Goal: Complete application form

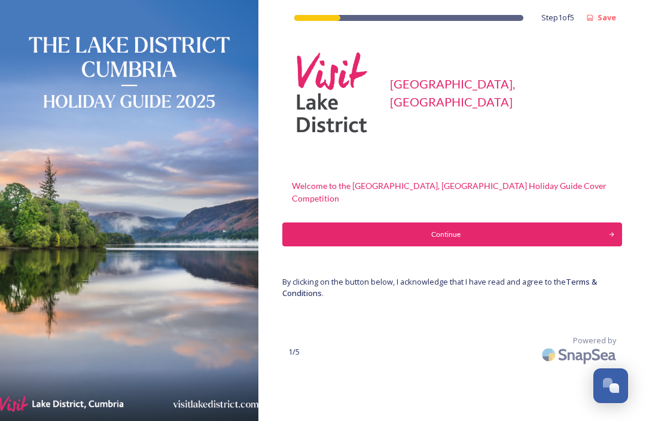
click at [575, 229] on div "Continue" at bounding box center [445, 234] width 313 height 11
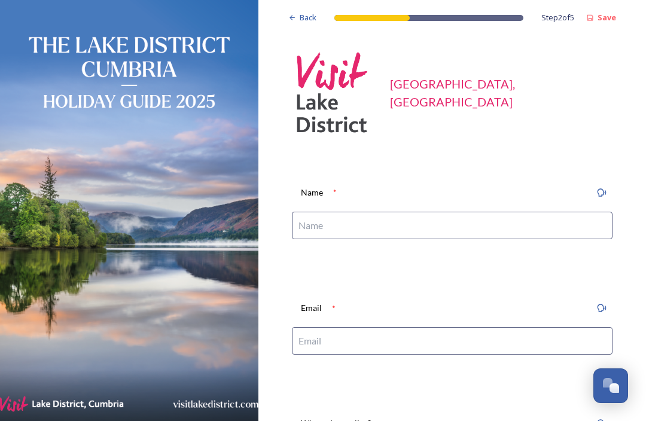
click at [567, 223] on input at bounding box center [452, 226] width 320 height 28
type input "[PERSON_NAME]"
click at [479, 347] on input at bounding box center [452, 341] width 320 height 28
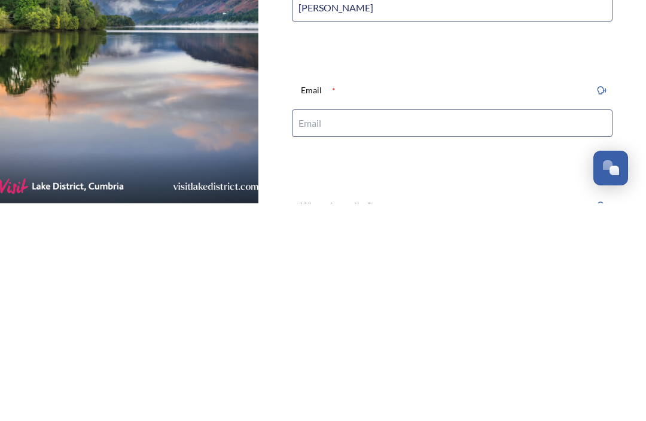
type input "M"
type input "m"
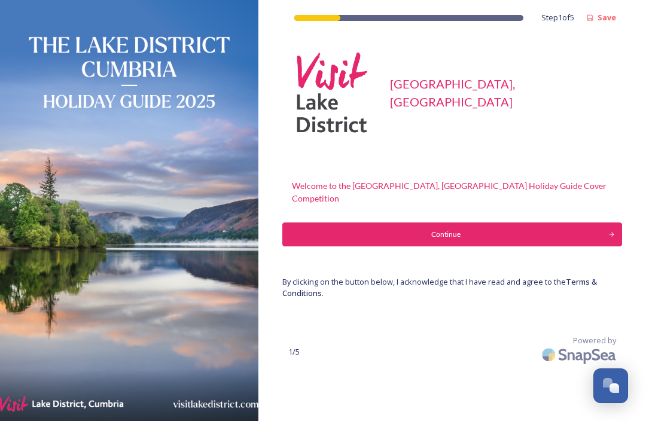
click at [425, 229] on div "Continue" at bounding box center [445, 234] width 313 height 11
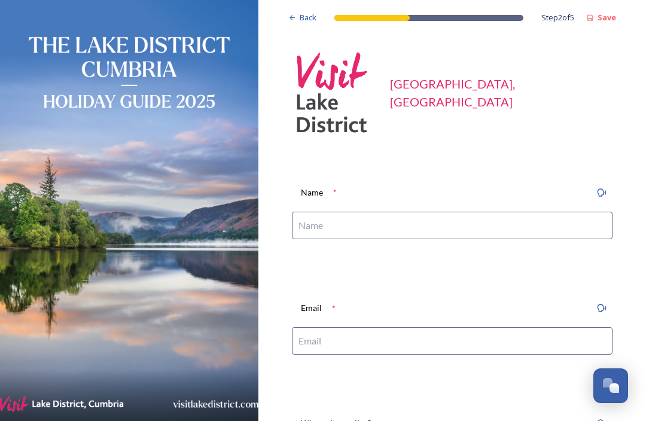
click at [361, 215] on input at bounding box center [452, 226] width 320 height 28
type input "[PERSON_NAME]"
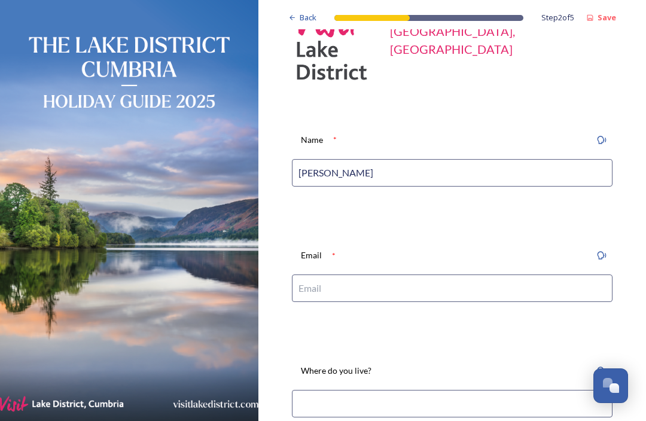
scroll to position [63, 0]
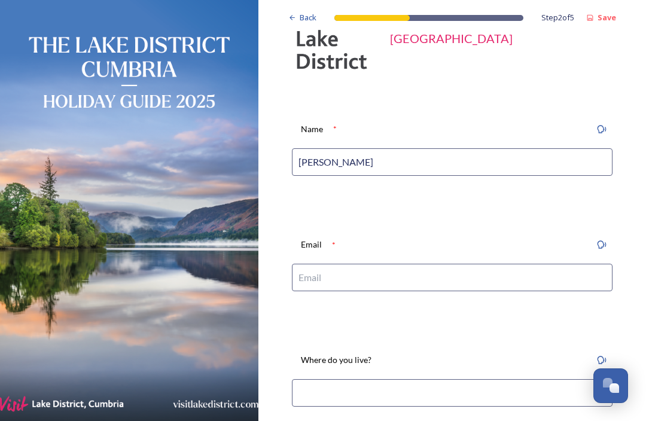
click at [344, 273] on input at bounding box center [452, 278] width 320 height 28
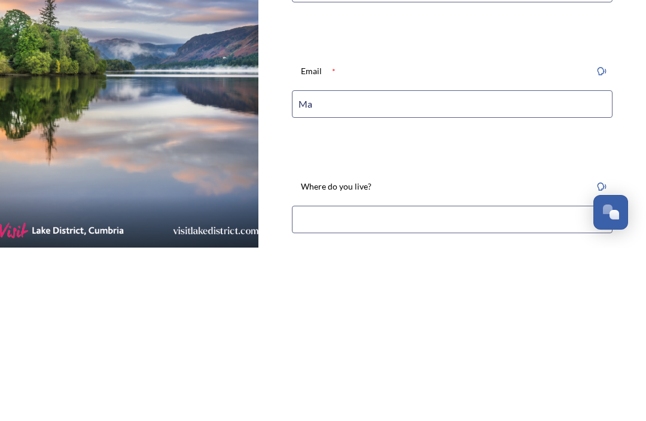
type input "M"
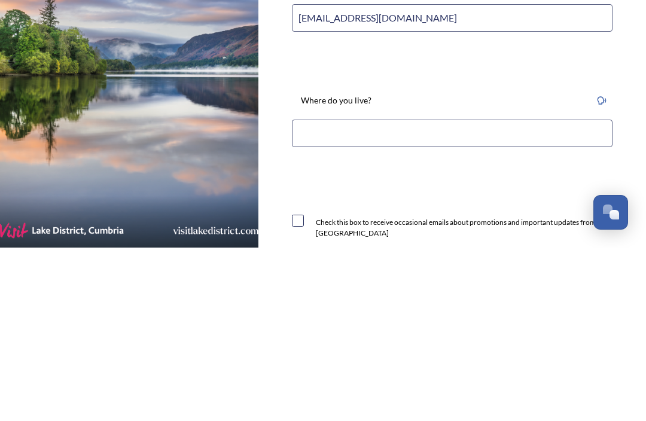
scroll to position [152, 0]
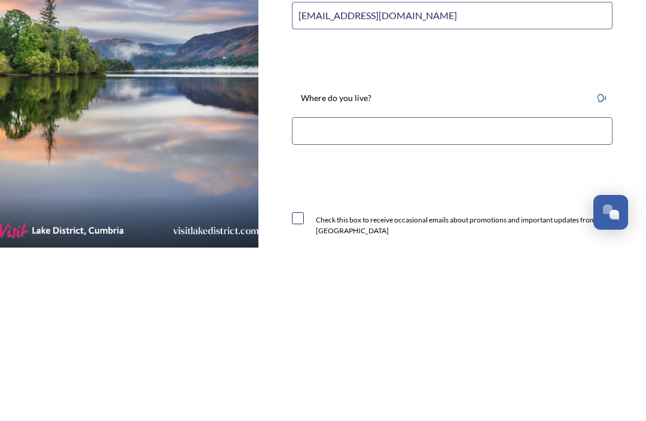
type input "[EMAIL_ADDRESS][DOMAIN_NAME]"
click at [451, 291] on input at bounding box center [452, 305] width 320 height 28
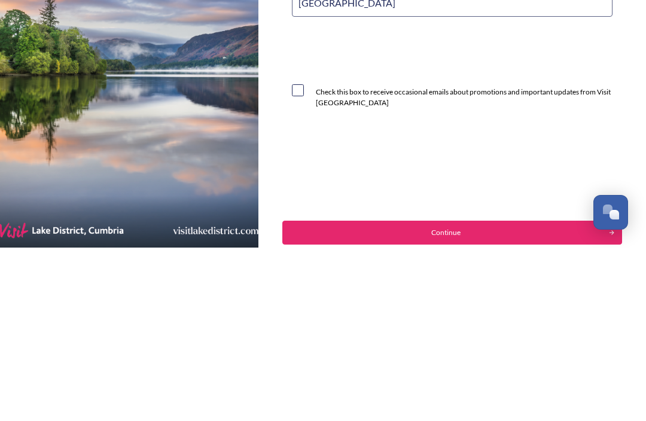
scroll to position [280, 0]
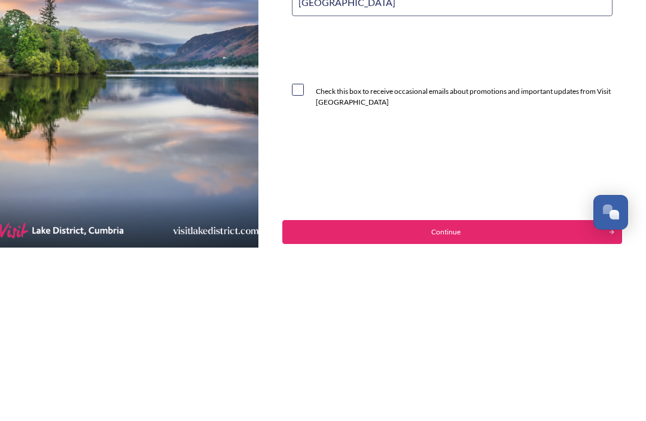
type input "[GEOGRAPHIC_DATA]"
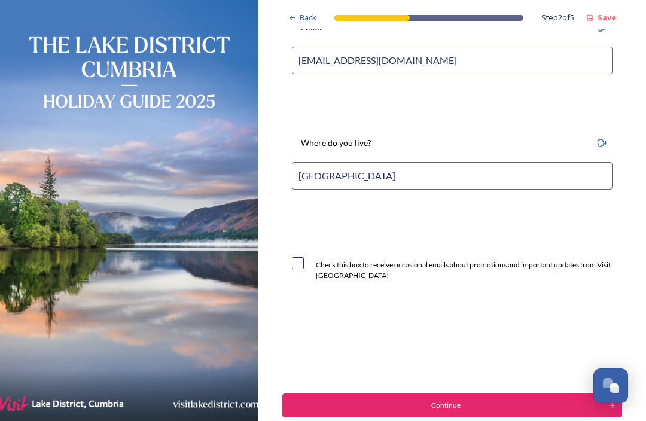
click at [543, 400] on div "Continue" at bounding box center [445, 405] width 313 height 11
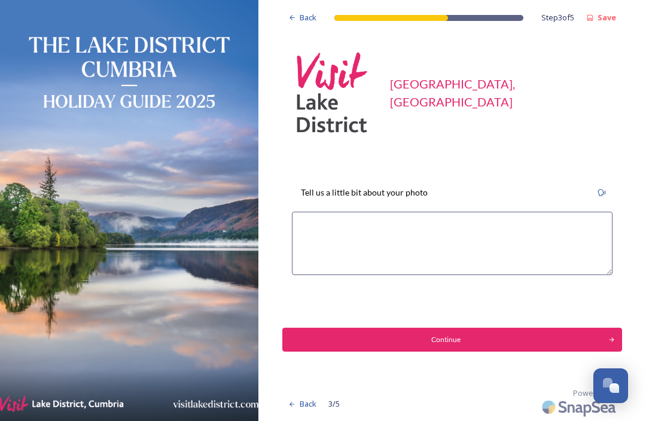
click at [540, 212] on textarea at bounding box center [452, 243] width 320 height 63
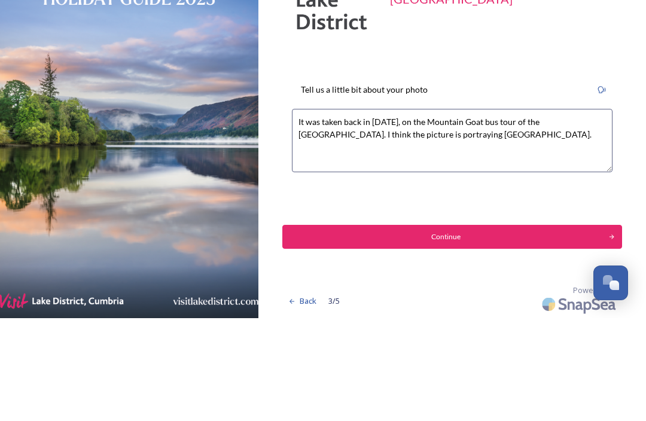
click at [580, 212] on textarea "It was taken back in [DATE], on the Mountain Goat bus tour of the [GEOGRAPHIC_D…" at bounding box center [452, 243] width 320 height 63
type textarea "It was taken back in [DATE], on the Mountain Goat bus tour of the [GEOGRAPHIC_D…"
click at [488, 212] on textarea "It was taken back in [DATE], on the Mountain Goat bus tour of the [GEOGRAPHIC_D…" at bounding box center [452, 243] width 320 height 63
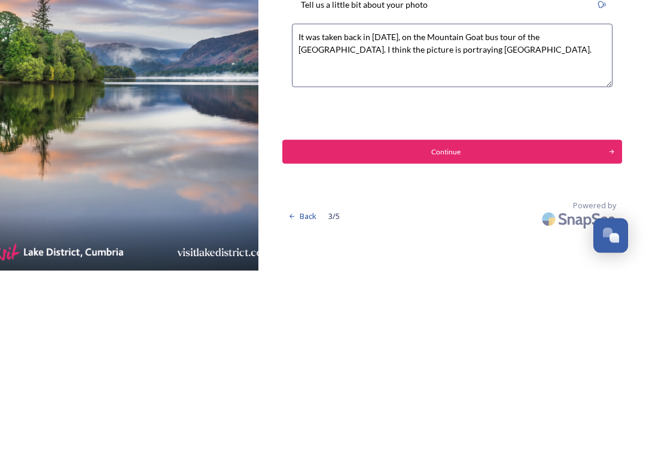
click at [543, 334] on div "Continue" at bounding box center [445, 339] width 313 height 11
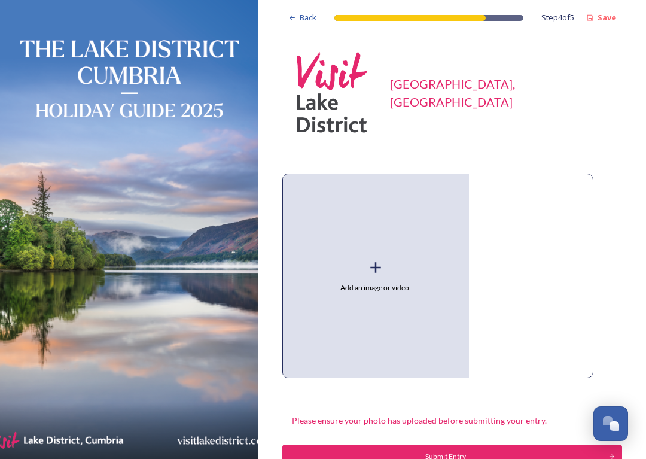
click at [387, 256] on div "Add an image or video." at bounding box center [376, 275] width 186 height 203
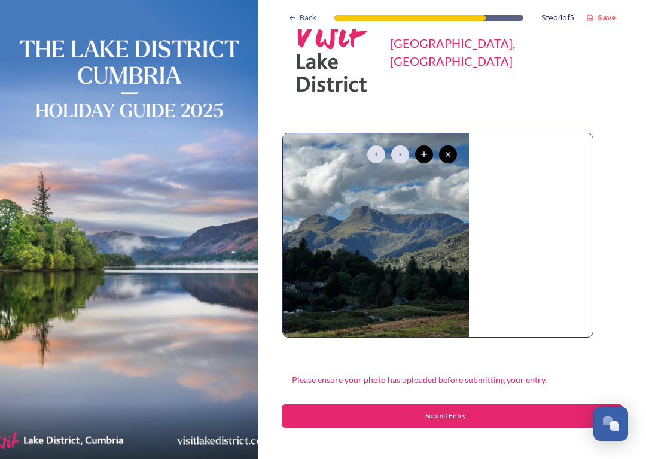
scroll to position [41, 0]
click at [419, 158] on icon at bounding box center [424, 154] width 10 height 10
click at [401, 157] on icon at bounding box center [400, 154] width 10 height 10
click at [515, 190] on div at bounding box center [525, 233] width 100 height 172
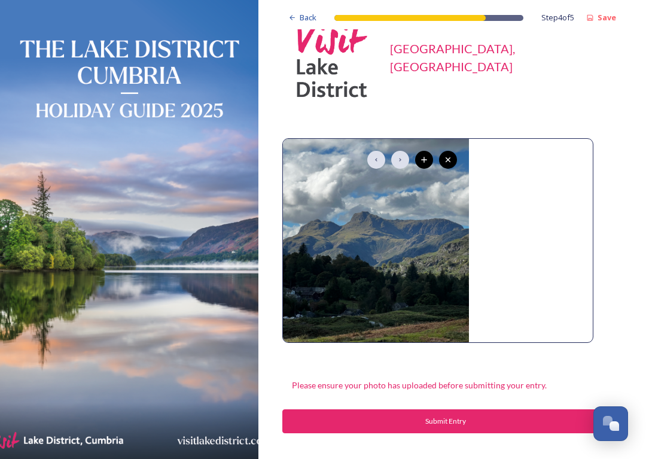
scroll to position [35, 0]
click at [643, 325] on div "Back Step 4 of 5 Save Visit [GEOGRAPHIC_DATA], [GEOGRAPHIC_DATA] Please ensure …" at bounding box center [451, 233] width 387 height 537
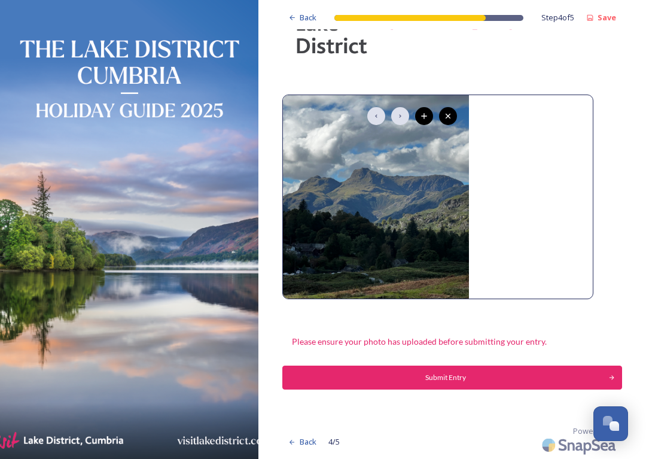
scroll to position [78, 0]
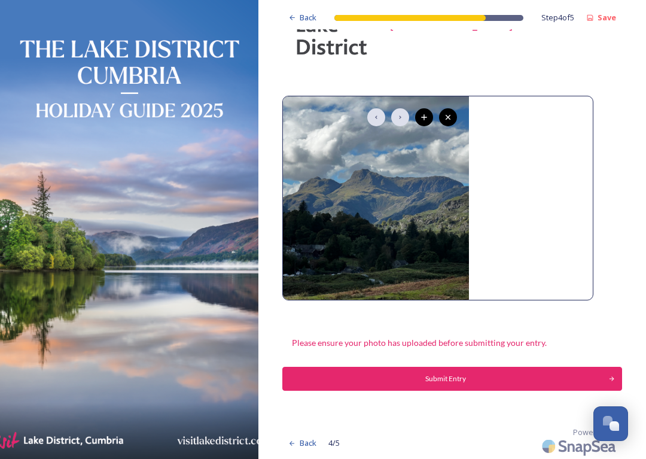
click at [564, 377] on div "Submit Entry" at bounding box center [445, 378] width 313 height 11
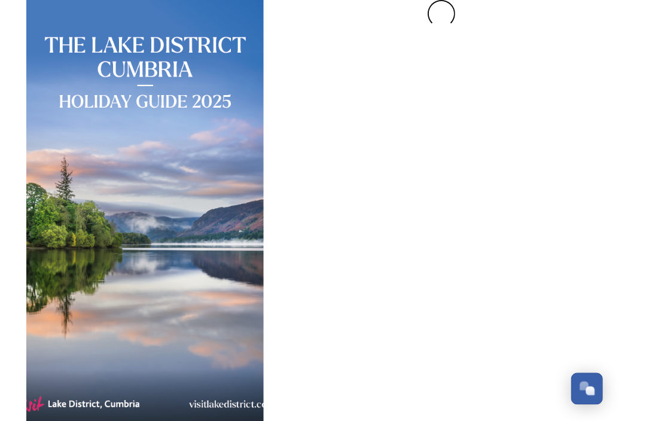
scroll to position [0, 0]
